Goal: Task Accomplishment & Management: Use online tool/utility

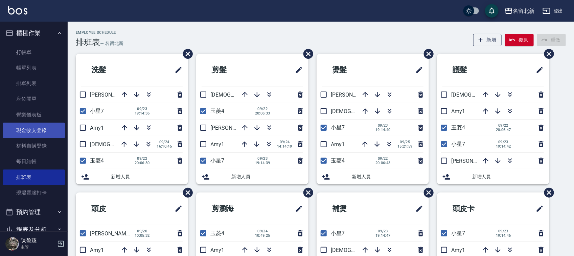
click at [32, 124] on link "現金收支登錄" at bounding box center [34, 131] width 62 height 16
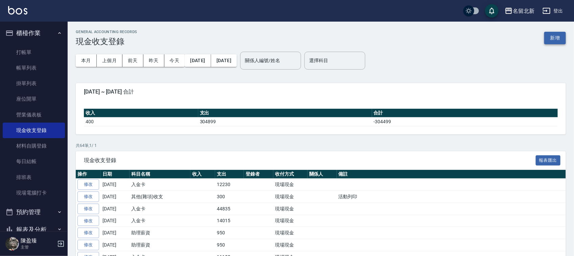
click at [554, 36] on button "新增" at bounding box center [555, 38] width 22 height 13
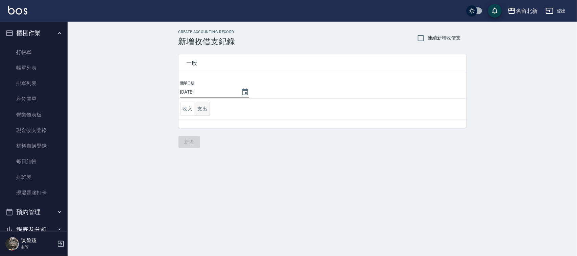
click at [206, 110] on button "支出" at bounding box center [202, 109] width 15 height 14
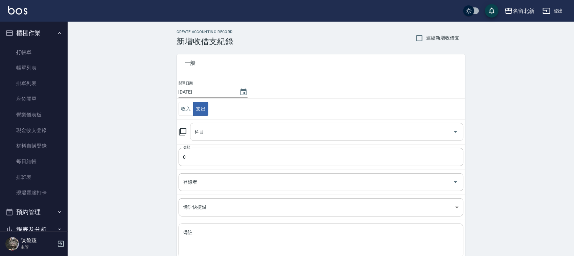
click at [208, 135] on input "科目" at bounding box center [321, 132] width 257 height 12
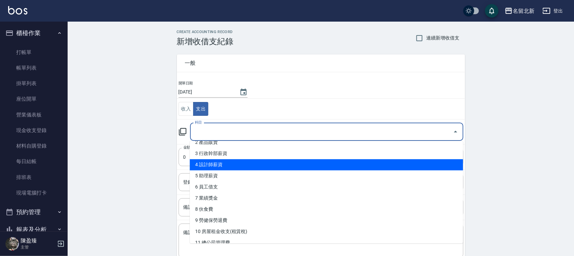
scroll to position [42, 0]
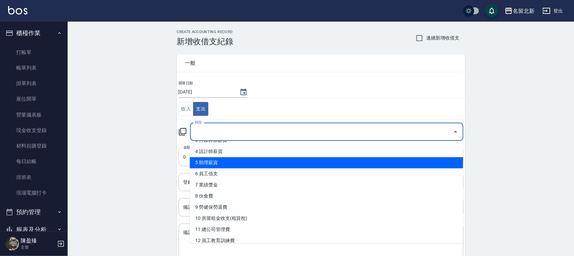
click at [217, 164] on li "5 助理薪資" at bounding box center [326, 163] width 273 height 11
type input "5 助理薪資"
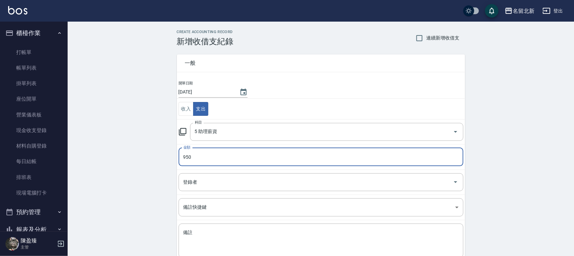
type input "950"
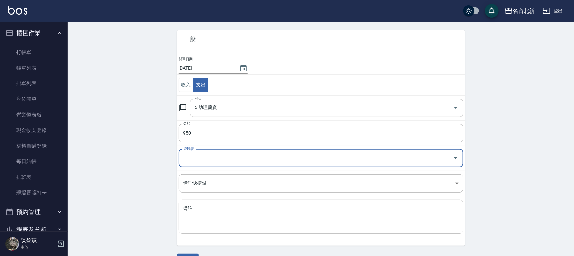
scroll to position [43, 0]
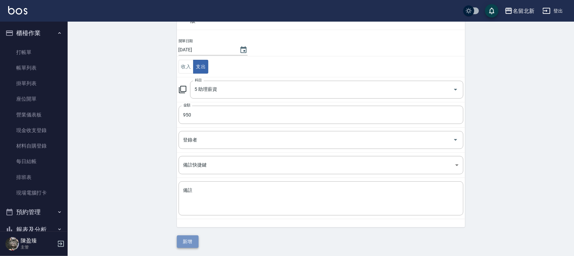
click at [180, 239] on button "新增" at bounding box center [188, 242] width 22 height 13
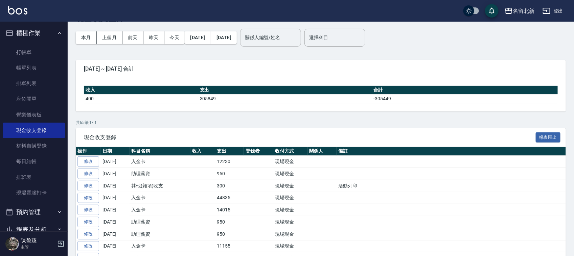
scroll to position [42, 0]
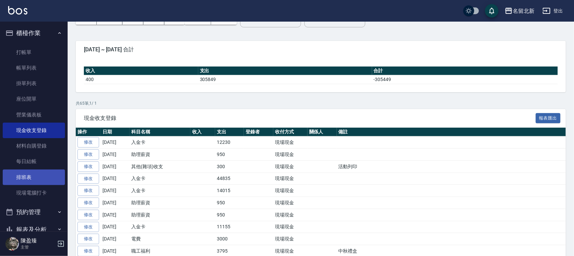
click at [19, 173] on link "排班表" at bounding box center [34, 178] width 62 height 16
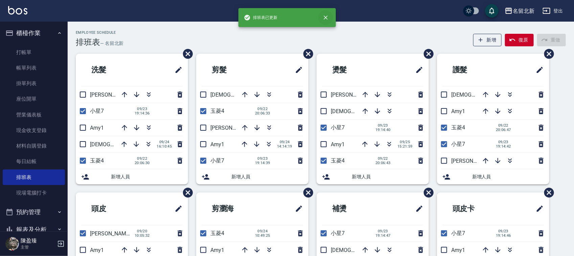
click at [327, 19] on icon "close" at bounding box center [325, 17] width 7 height 7
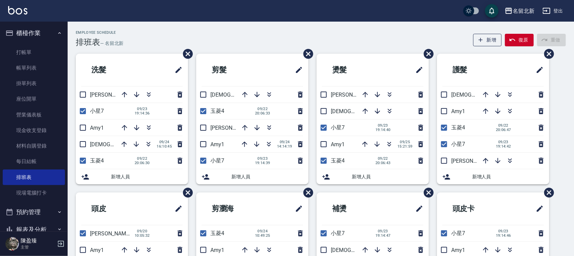
drag, startPoint x: 268, startPoint y: 93, endPoint x: 471, endPoint y: 106, distance: 202.9
click at [268, 94] on icon "button" at bounding box center [269, 93] width 4 height 2
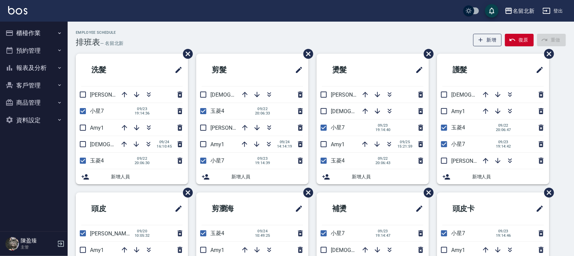
click at [28, 34] on button "櫃檯作業" at bounding box center [34, 33] width 62 height 18
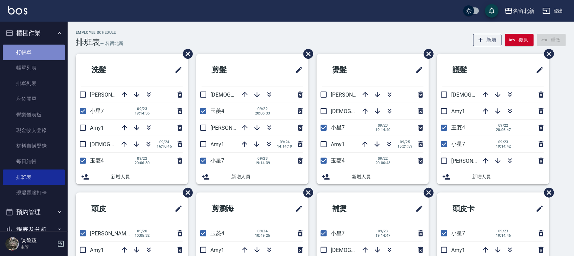
click at [38, 52] on link "打帳單" at bounding box center [34, 53] width 62 height 16
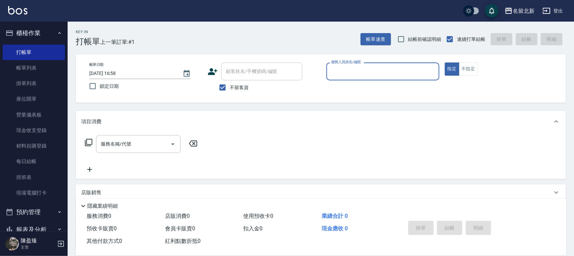
click at [349, 74] on input "服務人員姓名/編號" at bounding box center [382, 72] width 107 height 12
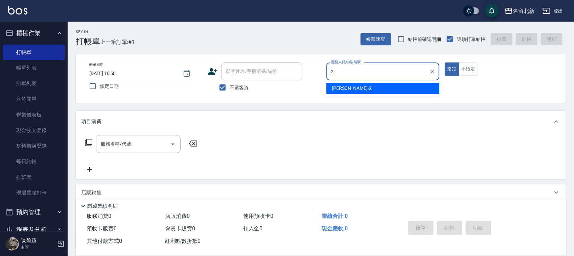
type input "詩芳-2"
type button "true"
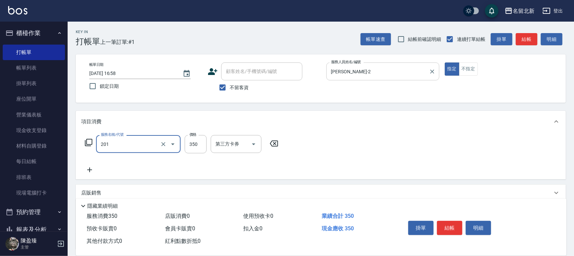
type input "一般洗髮(201)"
type input "350"
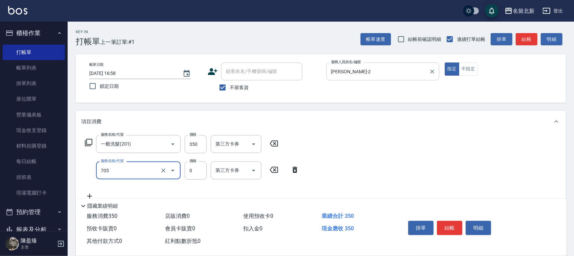
type input "互助50(705)"
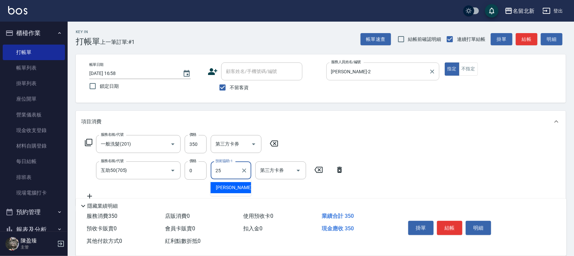
type input "禎禎-25"
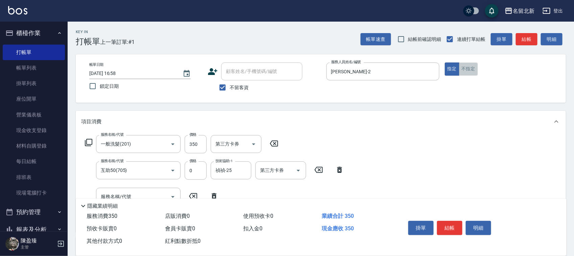
click at [469, 69] on button "不指定" at bounding box center [468, 69] width 19 height 13
click at [453, 225] on button "結帳" at bounding box center [449, 228] width 25 height 14
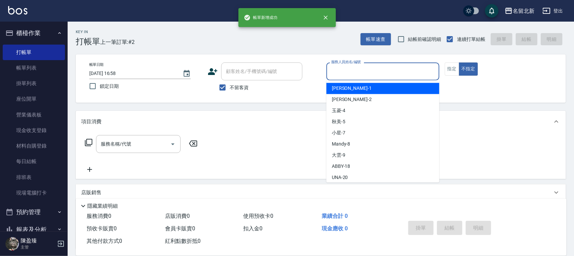
click at [364, 73] on input "服務人員姓名/編號" at bounding box center [382, 72] width 107 height 12
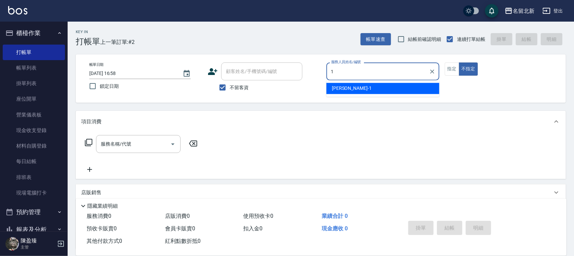
type input "Amy-1"
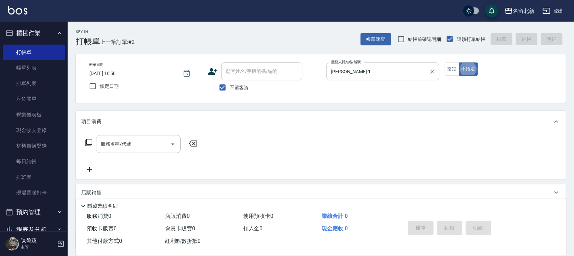
type button "false"
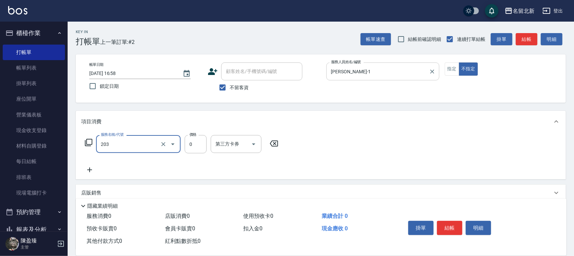
type input "使用洗髮卡(203)"
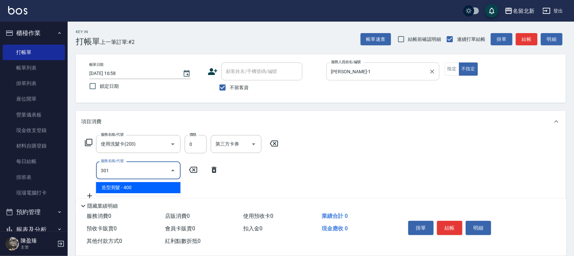
type input "造型剪髮(301)"
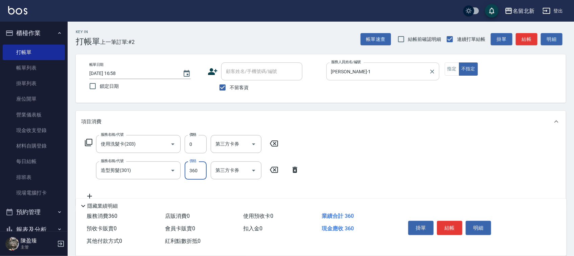
type input "360"
click at [453, 69] on button "指定" at bounding box center [452, 69] width 15 height 13
click at [459, 224] on button "結帳" at bounding box center [449, 228] width 25 height 14
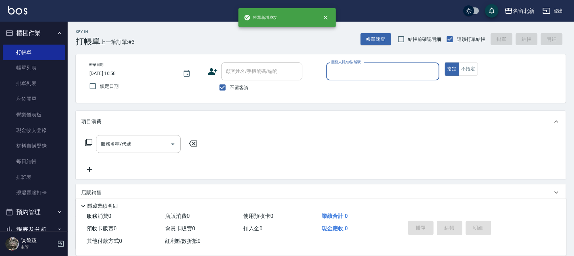
click at [351, 65] on div "服務人員姓名/編號 服務人員姓名/編號" at bounding box center [382, 72] width 113 height 18
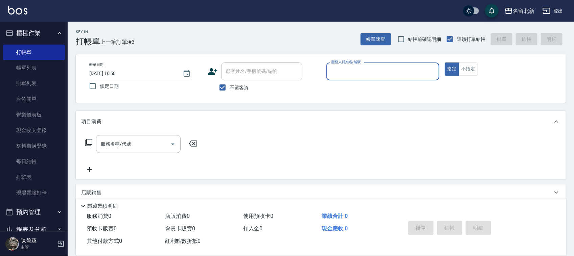
click at [353, 68] on input "服務人員姓名/編號" at bounding box center [382, 72] width 107 height 12
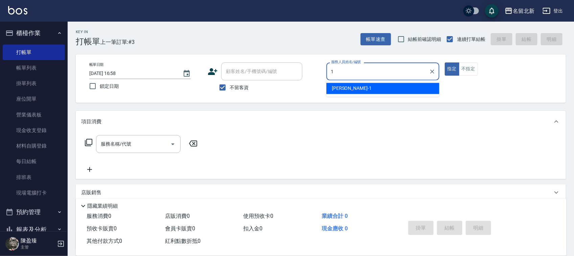
type input "Amy-1"
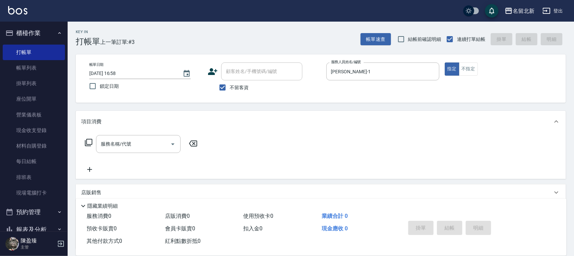
click at [87, 138] on div "服務名稱/代號 服務名稱/代號" at bounding box center [141, 144] width 120 height 18
click at [90, 149] on div "服務名稱/代號 服務名稱/代號" at bounding box center [141, 144] width 120 height 18
click at [90, 143] on icon at bounding box center [89, 143] width 8 height 8
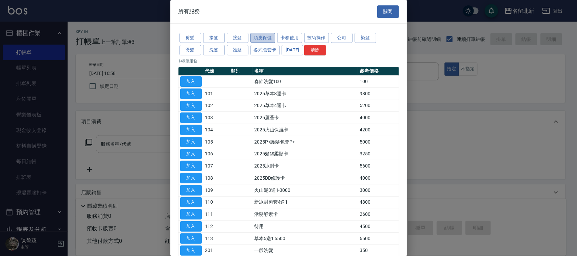
click at [258, 34] on button "頭皮保健" at bounding box center [262, 38] width 25 height 10
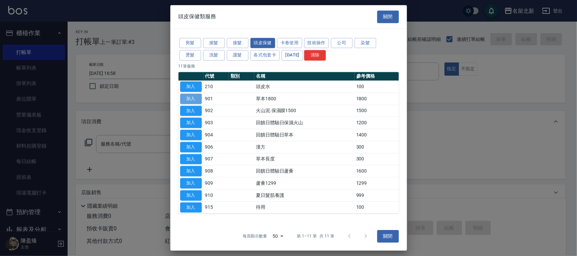
click at [189, 98] on button "加入" at bounding box center [191, 99] width 22 height 10
type input "草本1800(901)"
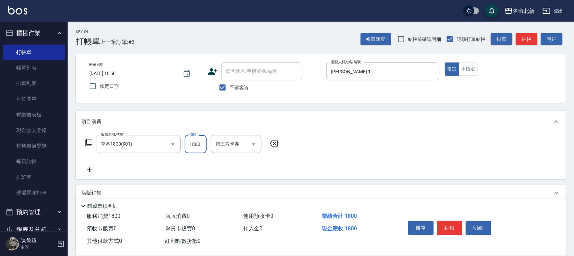
click at [203, 147] on input "1800" at bounding box center [196, 144] width 22 height 18
type input "1600"
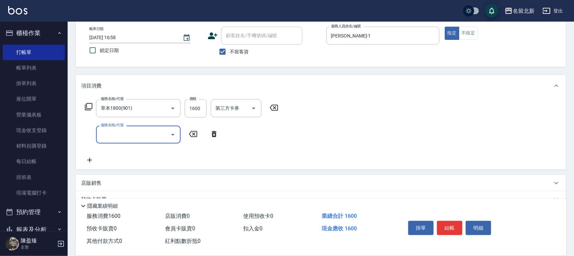
scroll to position [84, 0]
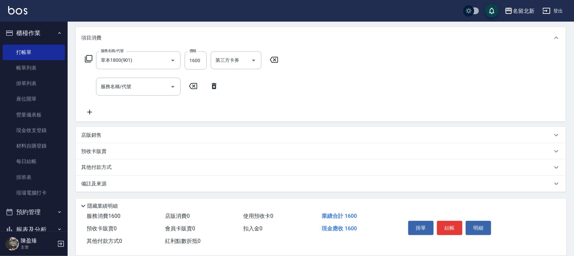
click at [100, 171] on div "其他付款方式" at bounding box center [321, 168] width 490 height 16
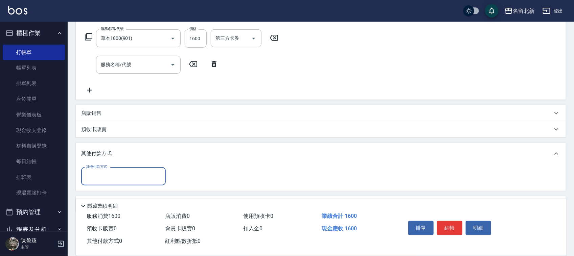
scroll to position [126, 0]
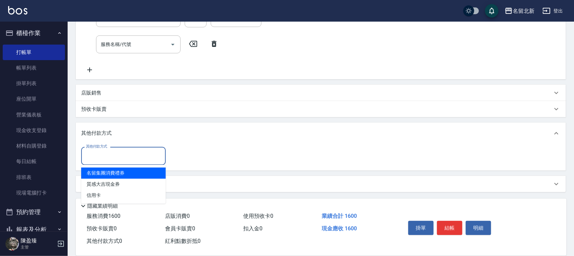
drag, startPoint x: 103, startPoint y: 158, endPoint x: 98, endPoint y: 167, distance: 10.0
click at [102, 159] on input "其他付款方式" at bounding box center [123, 156] width 78 height 12
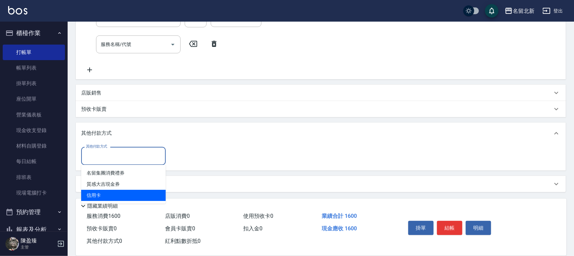
drag, startPoint x: 93, startPoint y: 193, endPoint x: 112, endPoint y: 190, distance: 19.2
click at [93, 193] on span "信用卡" at bounding box center [123, 195] width 85 height 11
type input "信用卡"
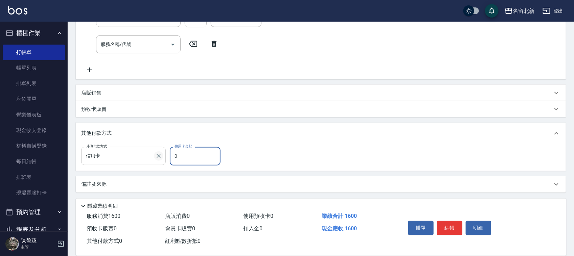
drag, startPoint x: 185, startPoint y: 156, endPoint x: 161, endPoint y: 158, distance: 23.4
click at [161, 158] on div "其他付款方式 信用卡 其他付款方式 信用卡金額 0 信用卡金額" at bounding box center [152, 156] width 143 height 18
type input "1600"
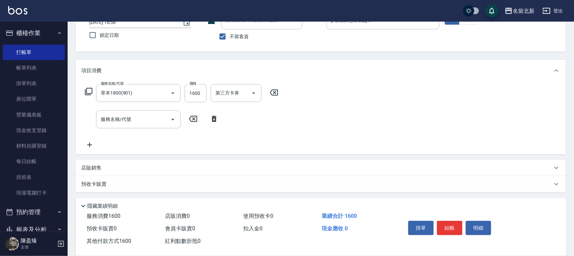
scroll to position [0, 0]
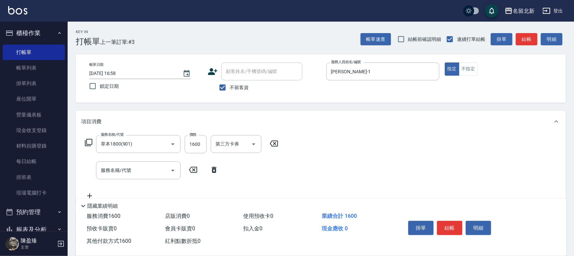
click at [450, 222] on button "結帳" at bounding box center [449, 228] width 25 height 14
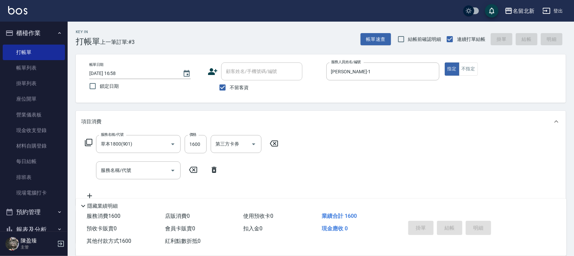
type input "2025/09/25 16:59"
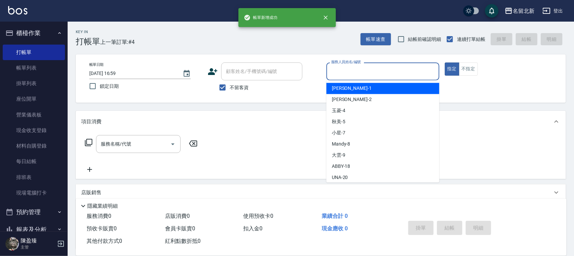
click at [348, 69] on input "服務人員姓名/編號" at bounding box center [382, 72] width 107 height 12
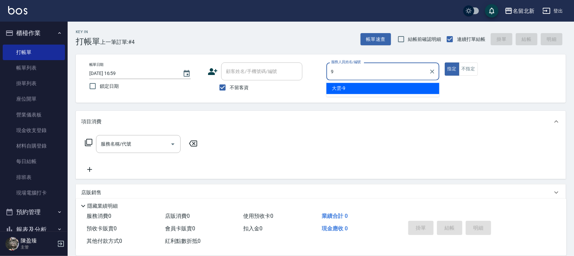
type input "大雲-9"
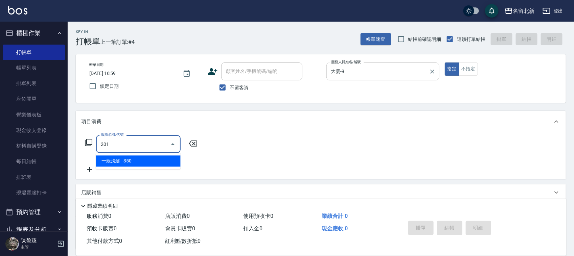
type input "一般洗髮(201)"
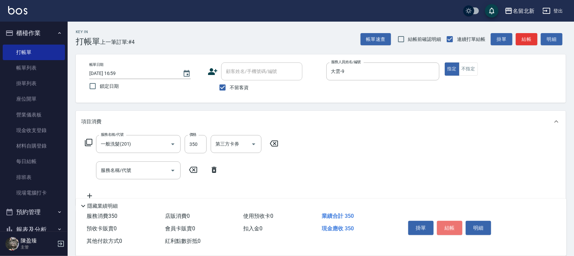
click at [452, 229] on button "結帳" at bounding box center [449, 228] width 25 height 14
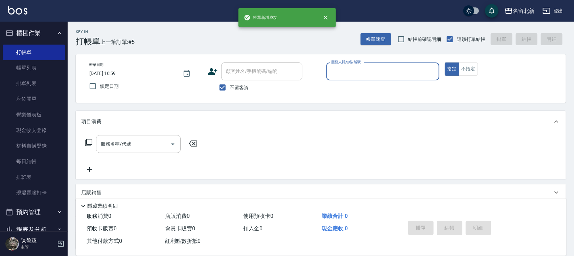
click at [362, 78] on div "服務人員姓名/編號" at bounding box center [382, 72] width 113 height 18
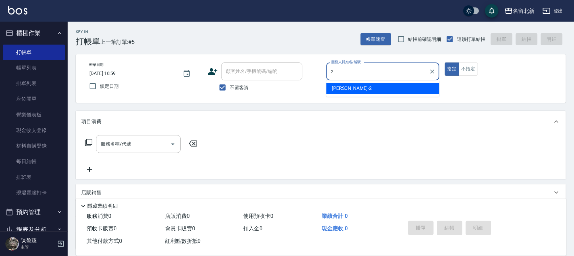
type input "詩芳-2"
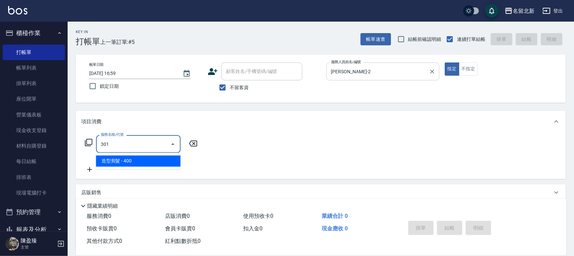
type input "造型剪髮(301)"
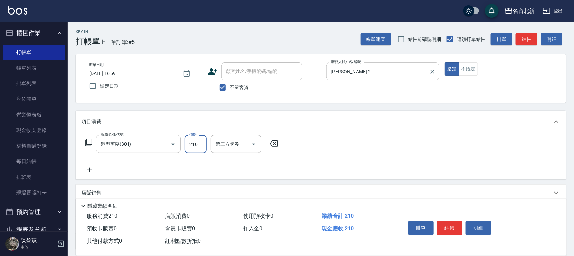
type input "210"
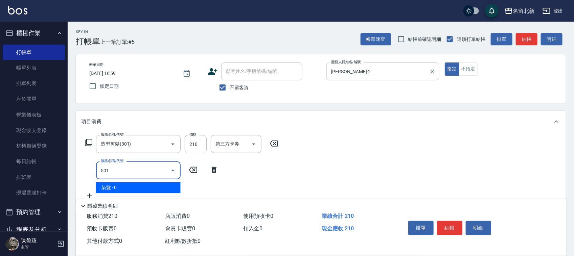
type input "染髮(501)"
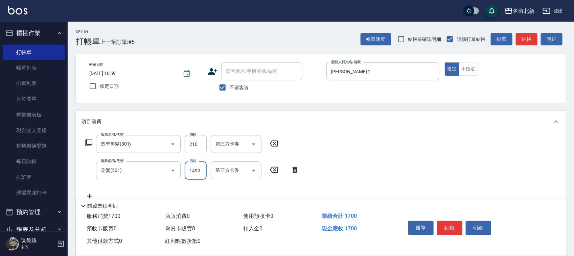
type input "1490"
type input "互助160(716)"
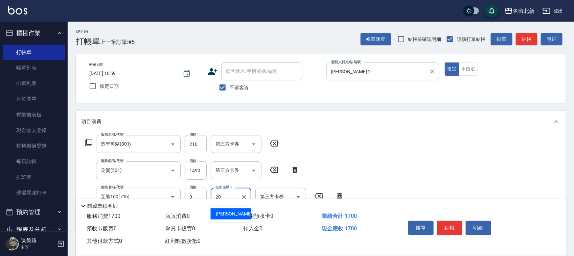
type input "UNA-20"
click at [452, 227] on button "結帳" at bounding box center [449, 228] width 25 height 14
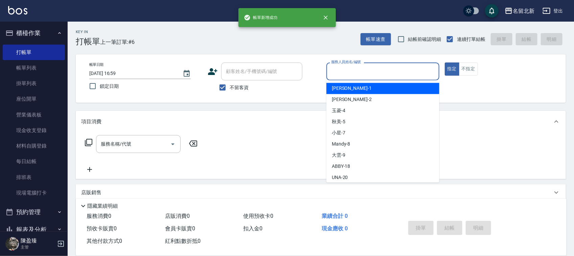
click at [392, 70] on input "服務人員姓名/編號" at bounding box center [382, 72] width 107 height 12
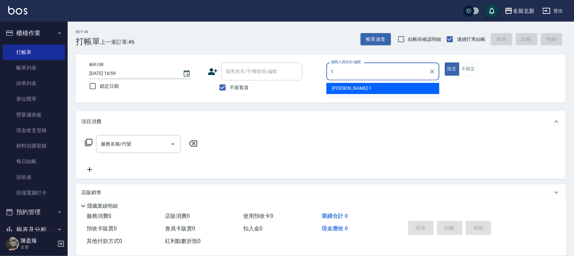
type input "Amy-1"
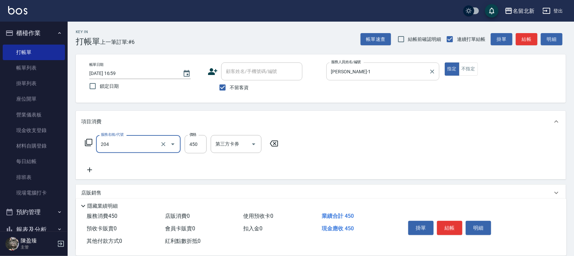
type input "髮質調理洗髮(204)"
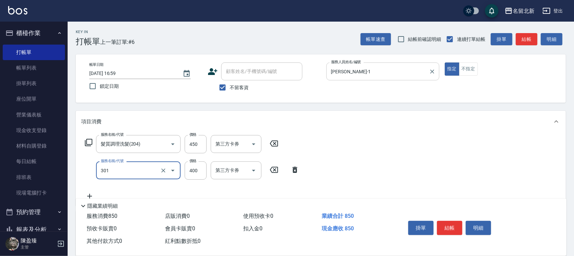
type input "造型剪髮(301)"
type input "380"
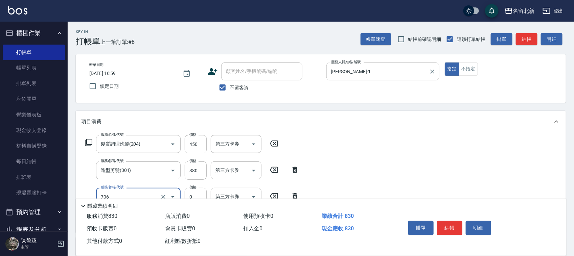
type input "互助60(706)"
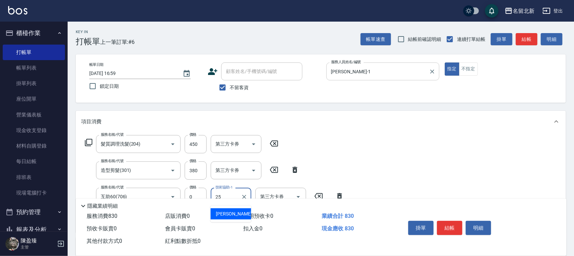
type input "禎禎-25"
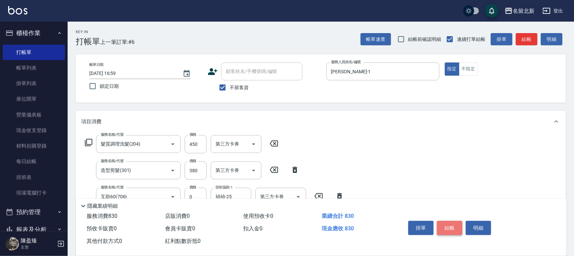
click at [447, 222] on button "結帳" at bounding box center [449, 228] width 25 height 14
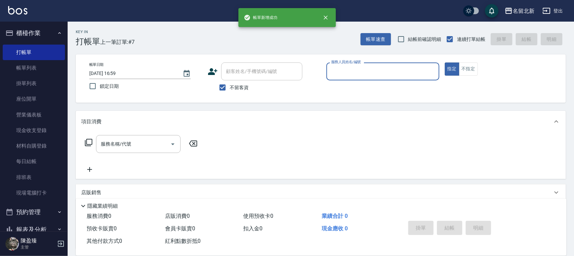
click at [373, 69] on input "服務人員姓名/編號" at bounding box center [382, 72] width 107 height 12
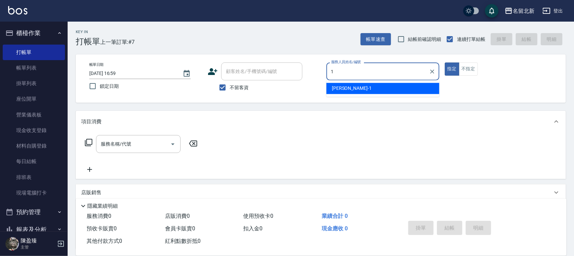
type input "Amy-1"
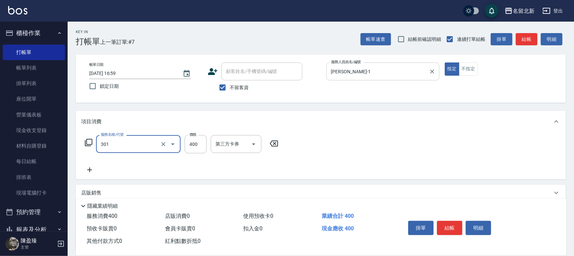
type input "造型剪髮(301)"
type input "350"
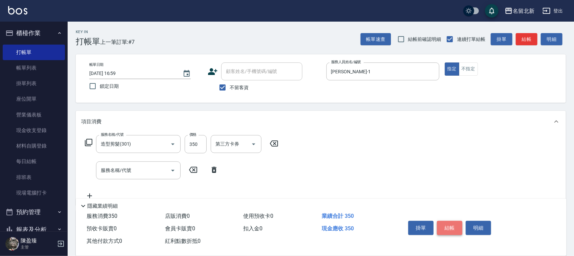
click at [449, 223] on button "結帳" at bounding box center [449, 228] width 25 height 14
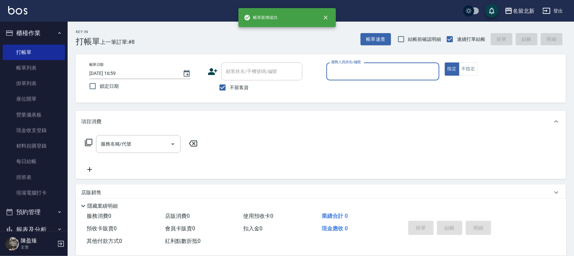
click at [353, 68] on input "服務人員姓名/編號" at bounding box center [382, 72] width 107 height 12
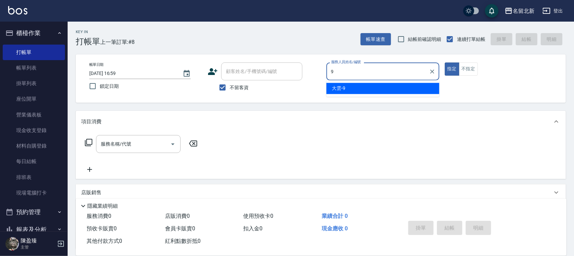
type input "大雲-9"
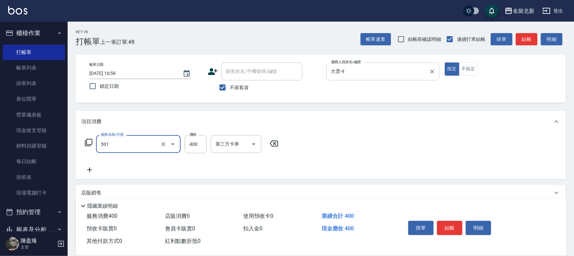
type input "造型剪髮(301)"
type input "380"
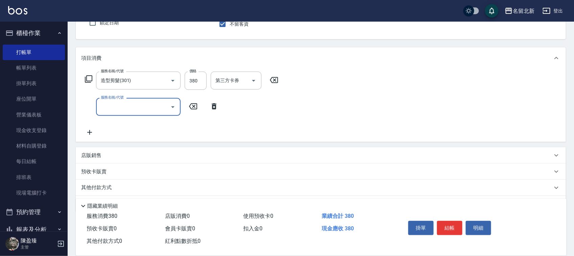
scroll to position [84, 0]
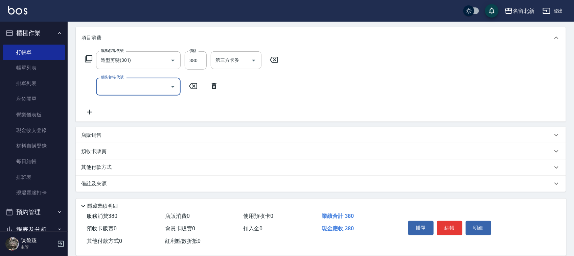
click at [115, 168] on div "其他付款方式" at bounding box center [316, 167] width 471 height 7
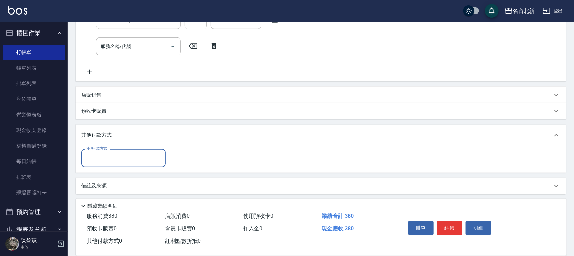
scroll to position [126, 0]
click at [108, 154] on input "其他付款方式" at bounding box center [123, 156] width 78 height 12
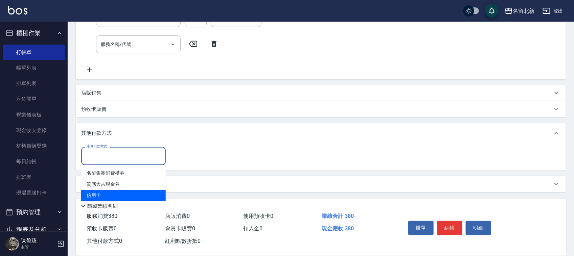
drag, startPoint x: 95, startPoint y: 192, endPoint x: 124, endPoint y: 188, distance: 29.4
click at [95, 192] on span "信用卡" at bounding box center [123, 195] width 85 height 11
type input "信用卡"
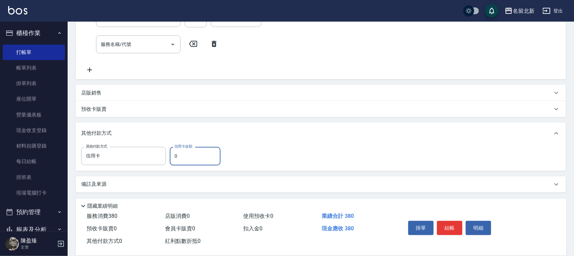
drag, startPoint x: 175, startPoint y: 159, endPoint x: 170, endPoint y: 159, distance: 5.4
click at [170, 159] on input "0" at bounding box center [195, 156] width 51 height 18
type input "380"
drag, startPoint x: 444, startPoint y: 225, endPoint x: 448, endPoint y: 227, distance: 4.4
click at [447, 227] on button "結帳" at bounding box center [449, 228] width 25 height 14
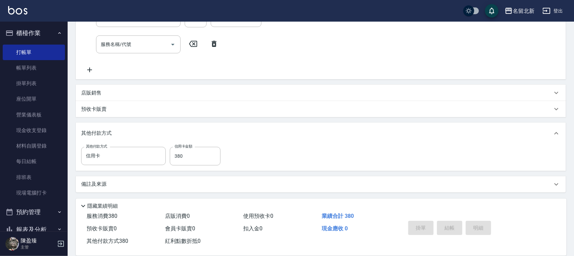
type input "2025/09/25 17:00"
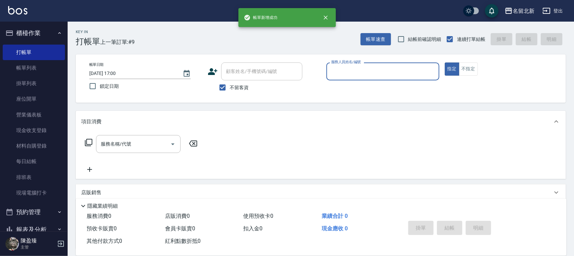
click at [372, 71] on input "服務人員姓名/編號" at bounding box center [382, 72] width 107 height 12
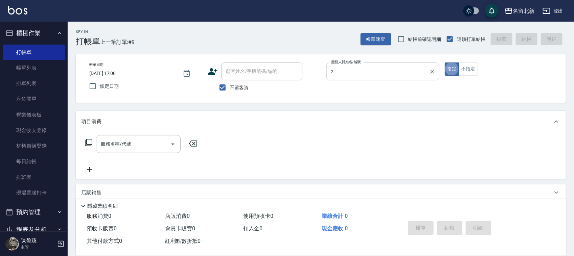
type input "詩芳-2"
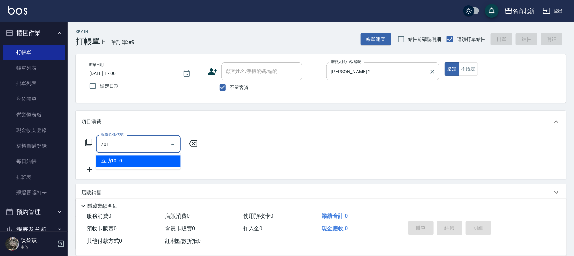
type input "互助10(701)"
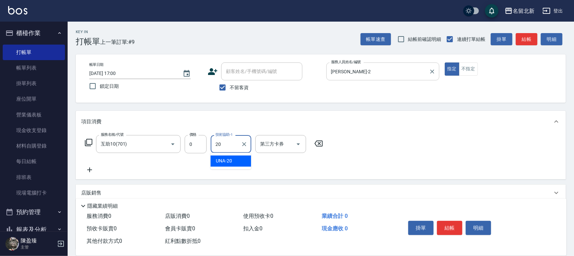
type input "UNA-20"
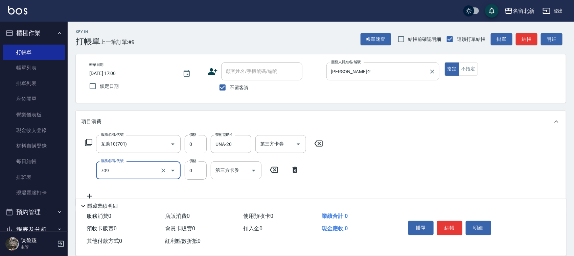
type input "互助90(709)"
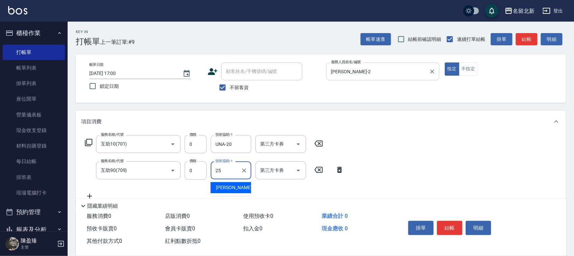
type input "禎禎-25"
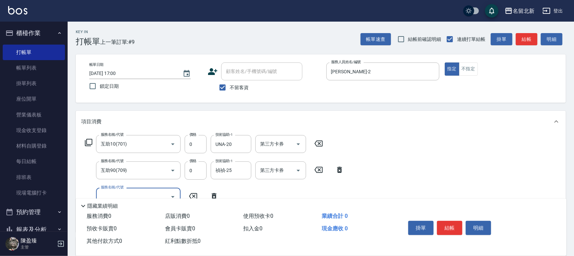
click at [87, 146] on icon at bounding box center [88, 142] width 7 height 7
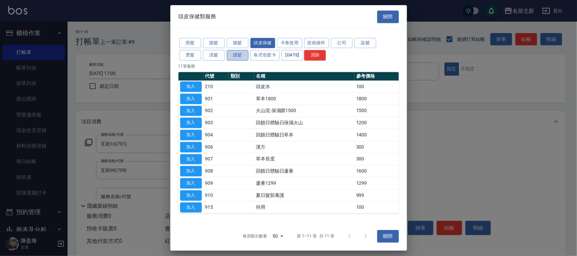
click at [238, 53] on button "護髮" at bounding box center [238, 55] width 22 height 10
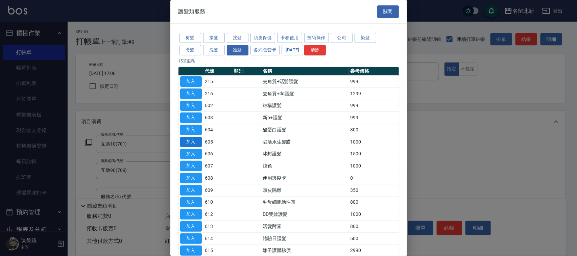
click at [193, 142] on button "加入" at bounding box center [191, 142] width 22 height 10
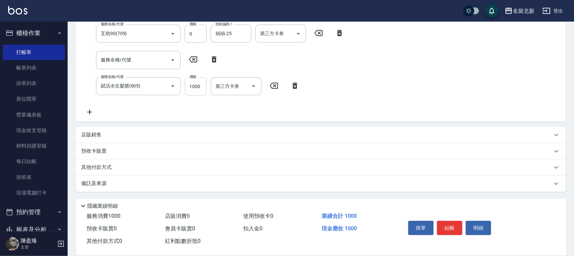
click at [206, 89] on input "1000" at bounding box center [196, 86] width 22 height 18
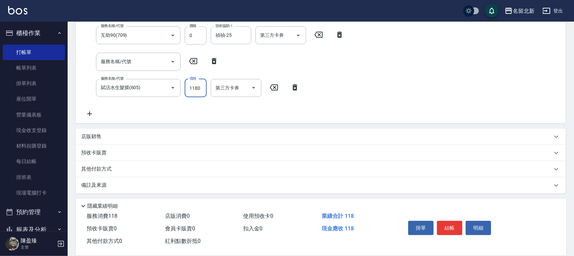
type input "1180"
drag, startPoint x: 455, startPoint y: 228, endPoint x: 451, endPoint y: 210, distance: 19.2
click at [455, 228] on button "結帳" at bounding box center [449, 228] width 25 height 14
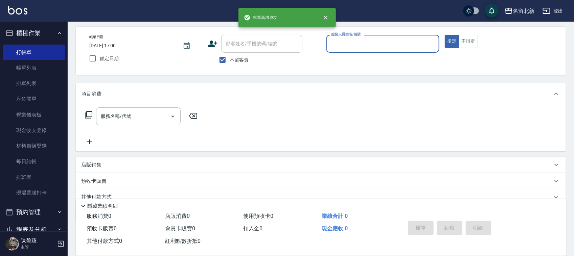
scroll to position [0, 0]
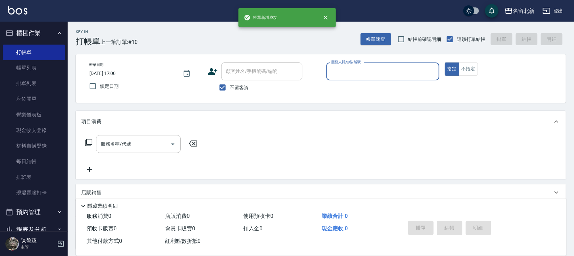
click at [395, 68] on input "服務人員姓名/編號" at bounding box center [382, 72] width 107 height 12
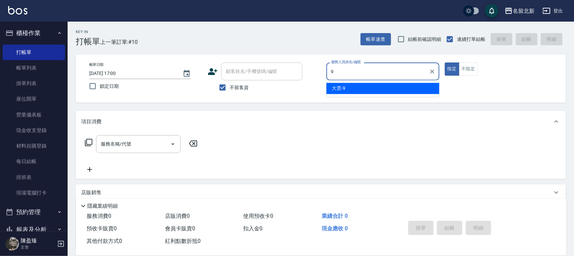
type input "大雲-9"
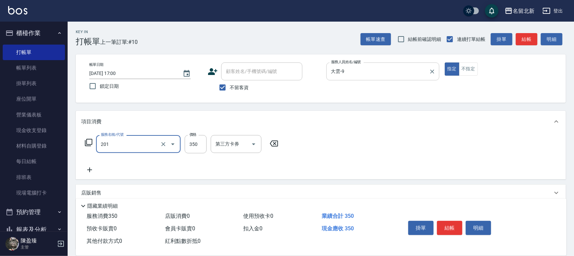
type input "一般洗髮(201)"
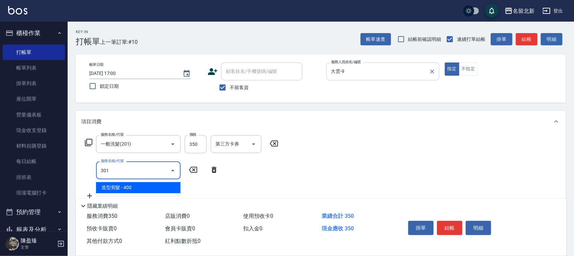
type input "造型剪髮(301)"
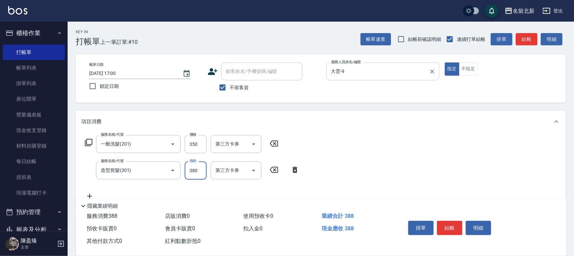
type input "380"
click at [463, 68] on button "不指定" at bounding box center [468, 69] width 19 height 13
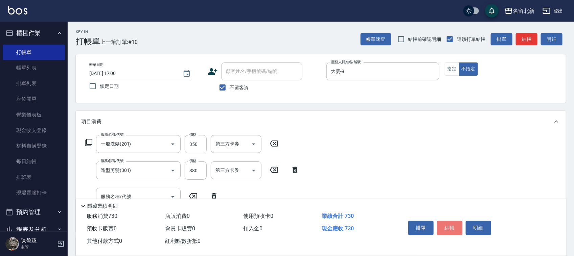
click at [451, 227] on button "結帳" at bounding box center [449, 228] width 25 height 14
